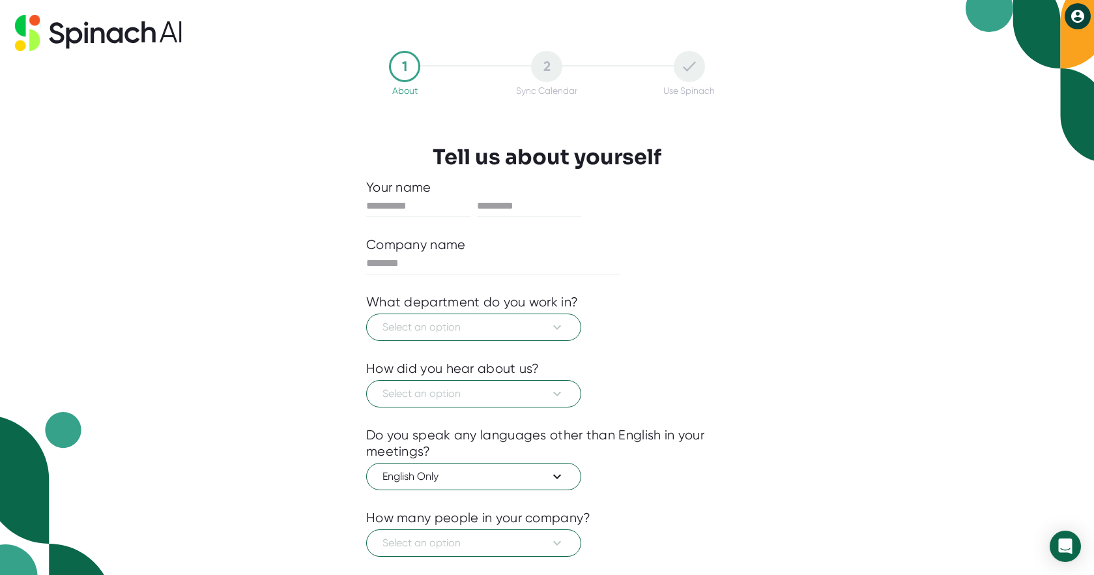
click at [1076, 16] on icon at bounding box center [1077, 16] width 13 height 13
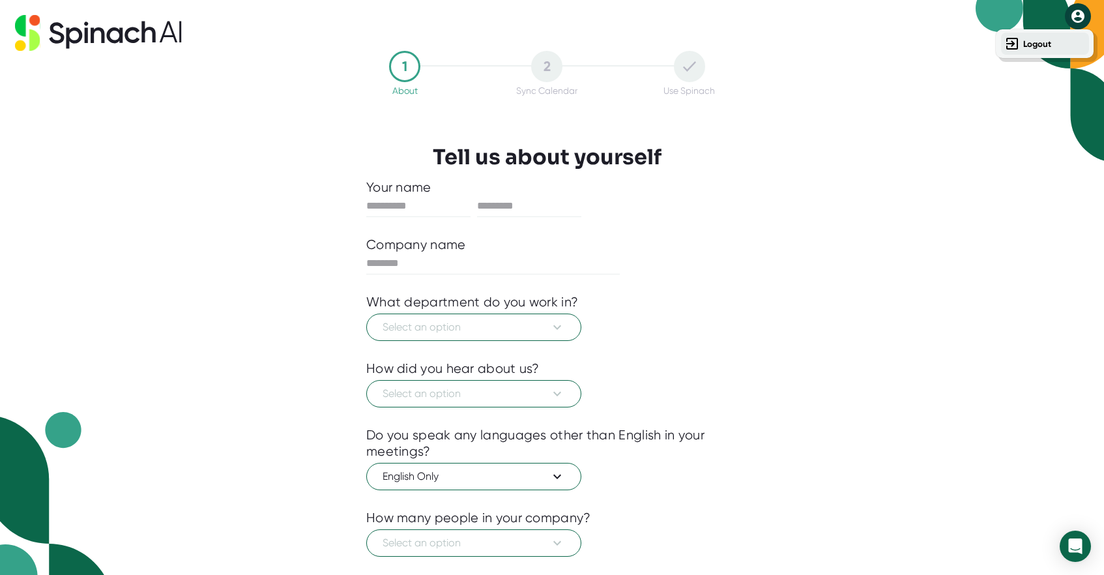
click at [1050, 37] on button "Logout" at bounding box center [1045, 44] width 88 height 22
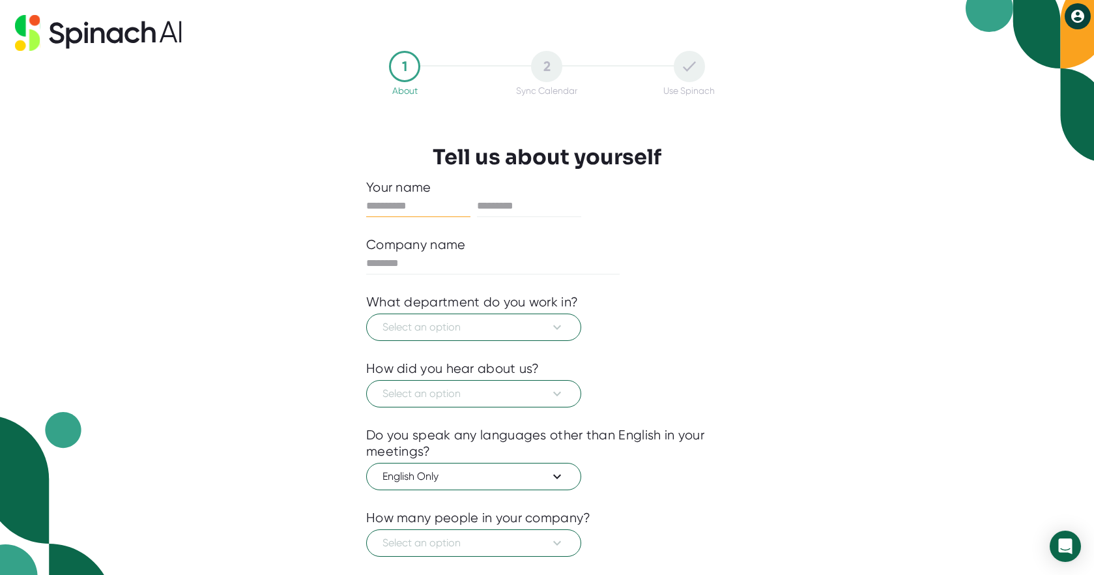
click at [1072, 17] on icon at bounding box center [1077, 16] width 13 height 13
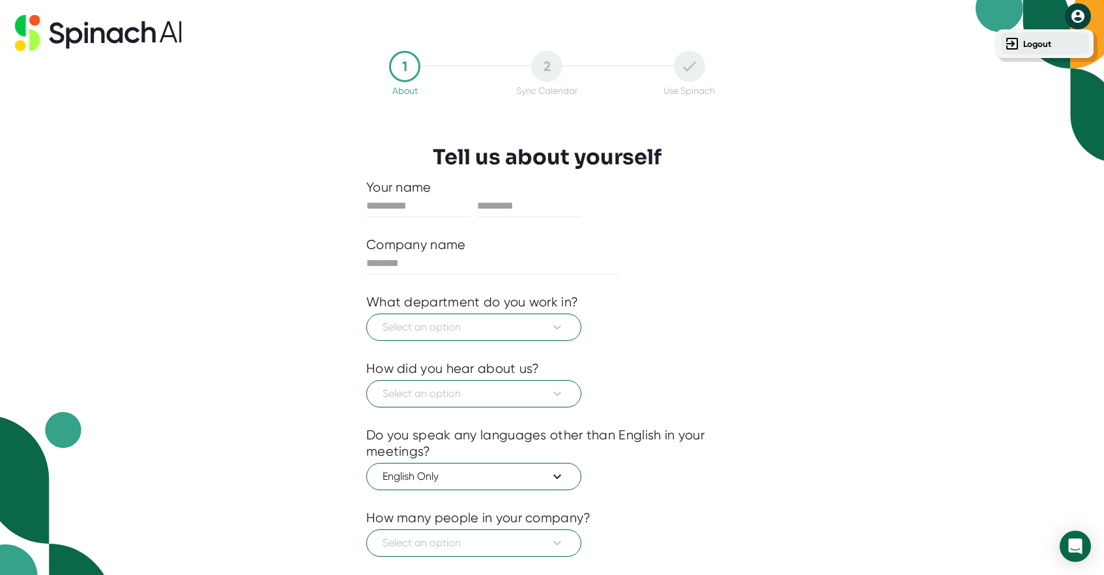
click at [1041, 45] on b "Logout" at bounding box center [1037, 43] width 28 height 11
